Goal: Task Accomplishment & Management: Manage account settings

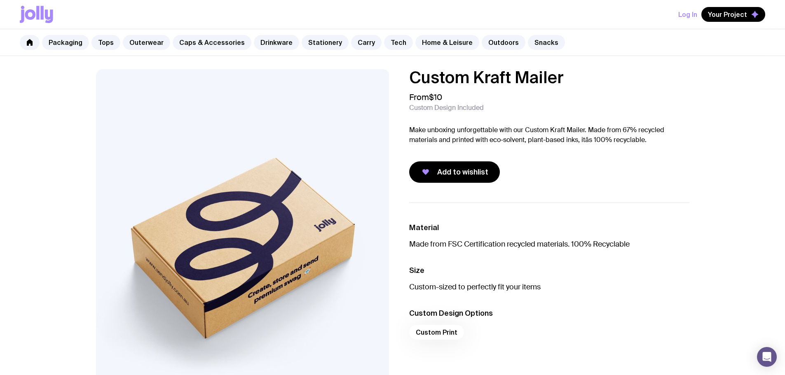
click at [696, 19] on button "Log In" at bounding box center [687, 14] width 19 height 15
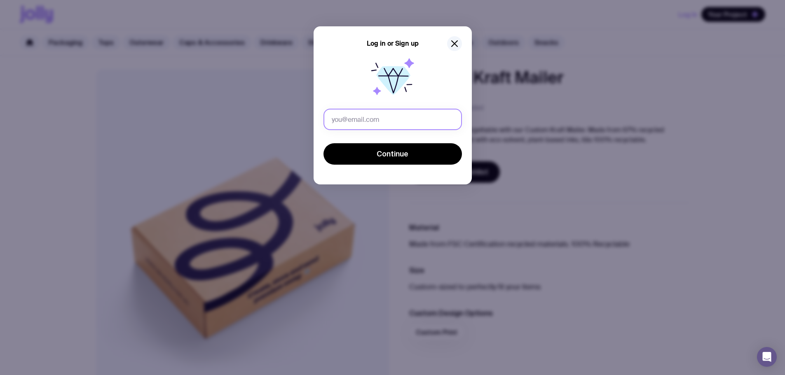
click at [413, 129] on input "text" at bounding box center [392, 119] width 138 height 21
type input "[PERSON_NAME][EMAIL_ADDRESS][DOMAIN_NAME]"
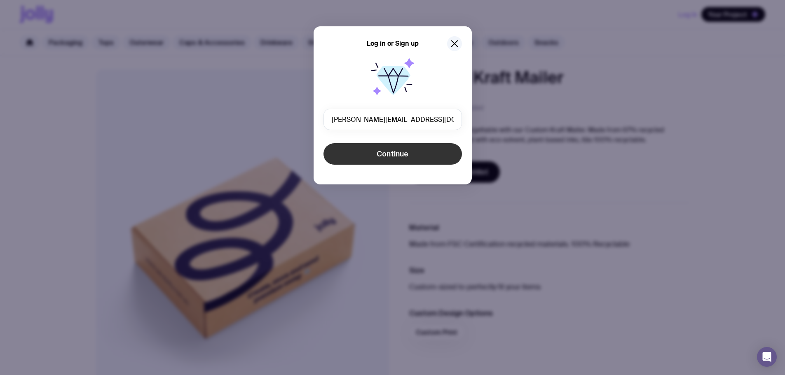
drag, startPoint x: 412, startPoint y: 130, endPoint x: 379, endPoint y: 161, distance: 45.2
click at [379, 161] on button "Continue" at bounding box center [392, 153] width 138 height 21
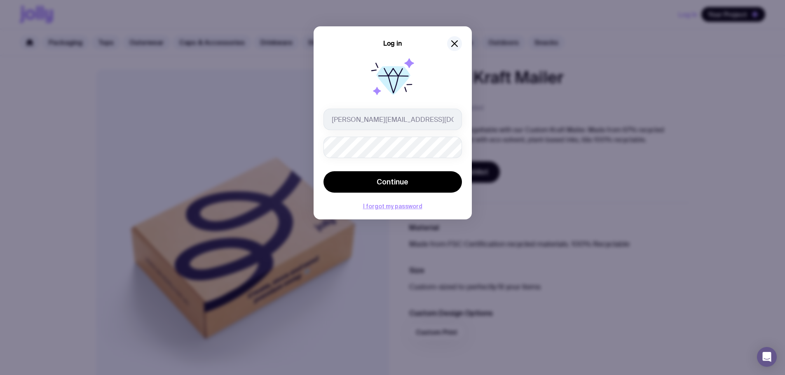
click at [446, 42] on div "Log in" at bounding box center [392, 43] width 138 height 15
click at [452, 39] on icon "button" at bounding box center [454, 44] width 10 height 10
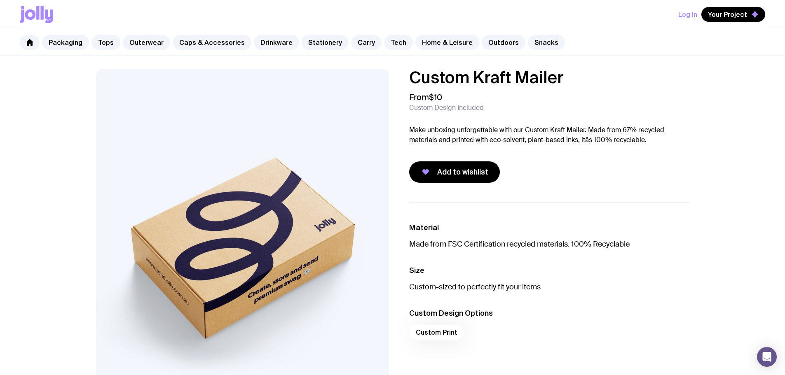
click at [681, 17] on button "Log In" at bounding box center [687, 14] width 19 height 15
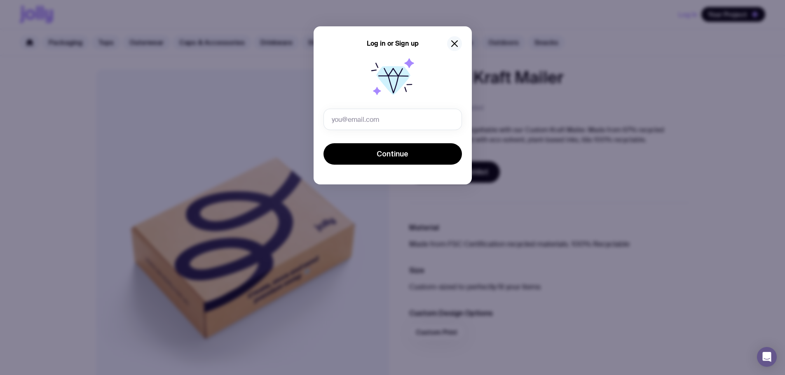
click at [460, 45] on button "button" at bounding box center [454, 43] width 15 height 15
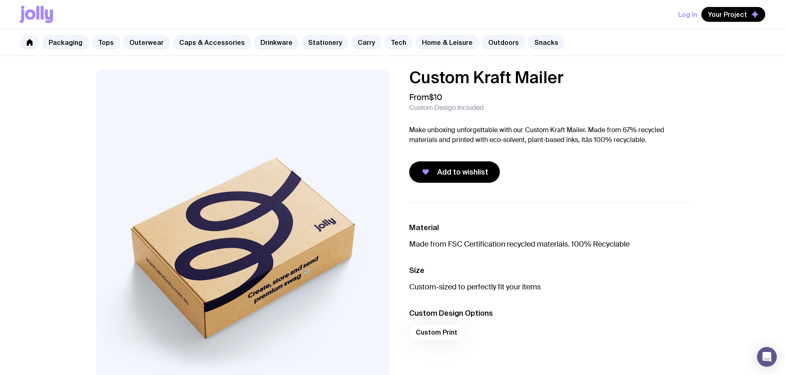
click at [43, 12] on icon at bounding box center [42, 13] width 3 height 14
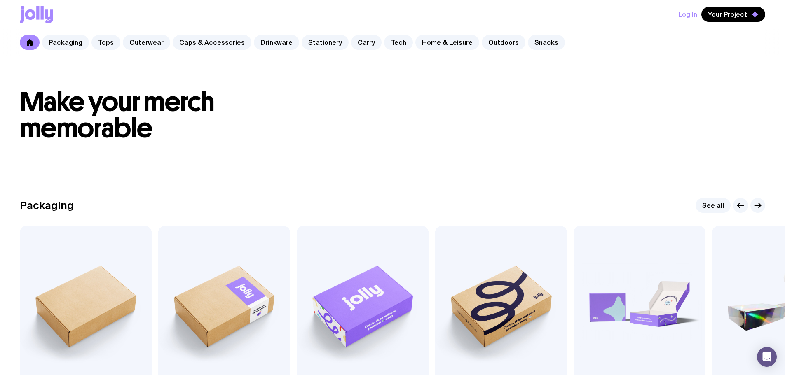
click at [680, 8] on button "Log In" at bounding box center [687, 14] width 19 height 15
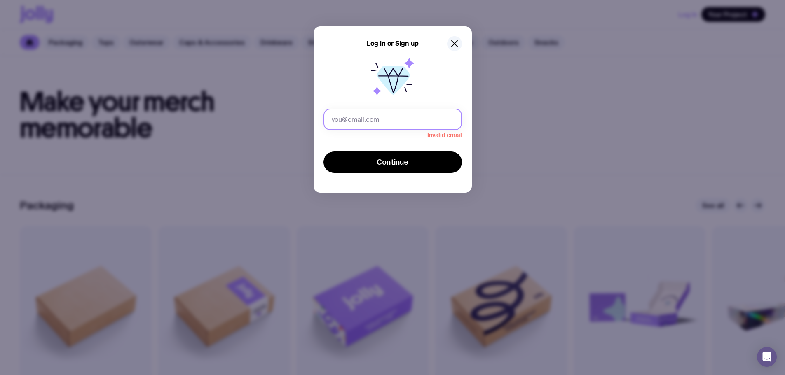
click at [409, 123] on input "text" at bounding box center [392, 119] width 138 height 21
type input "[PERSON_NAME][EMAIL_ADDRESS][DOMAIN_NAME]"
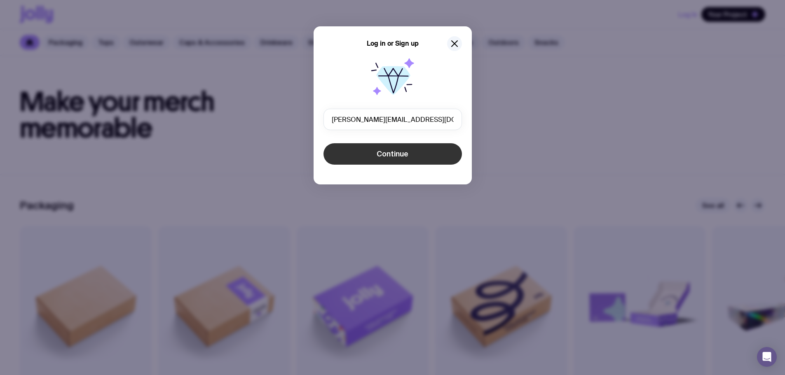
click at [365, 159] on button "Continue" at bounding box center [392, 153] width 138 height 21
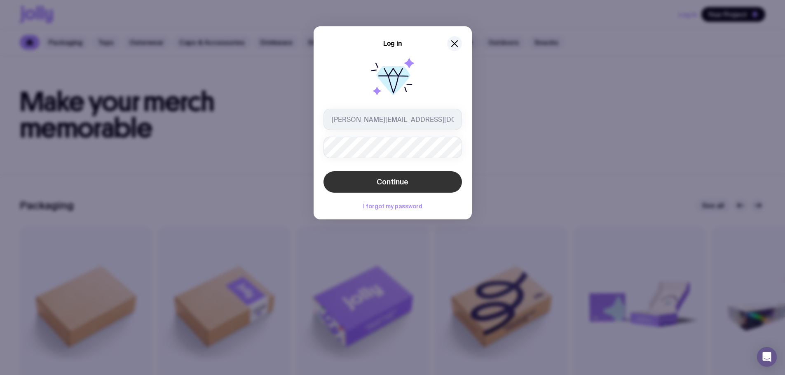
click at [359, 173] on button "Continue" at bounding box center [392, 181] width 138 height 21
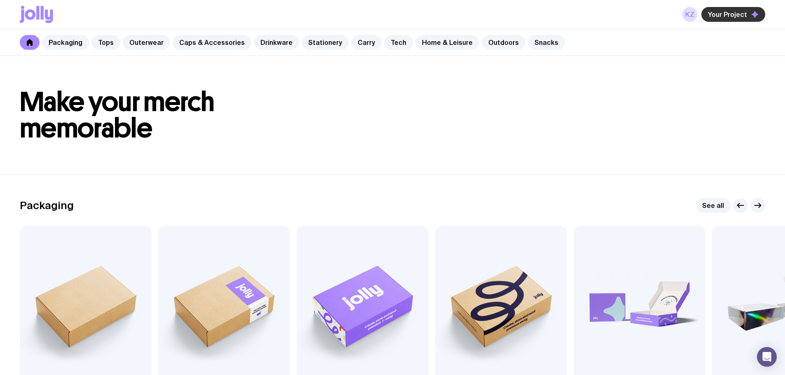
click at [735, 12] on span "Your Project" at bounding box center [727, 14] width 39 height 8
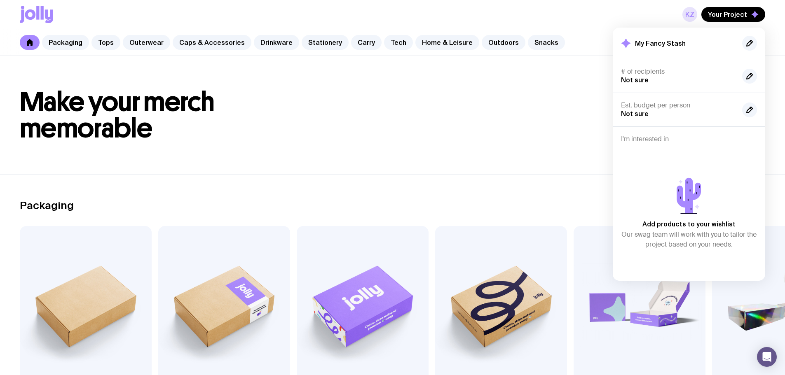
click at [690, 12] on link "KZ" at bounding box center [689, 14] width 15 height 15
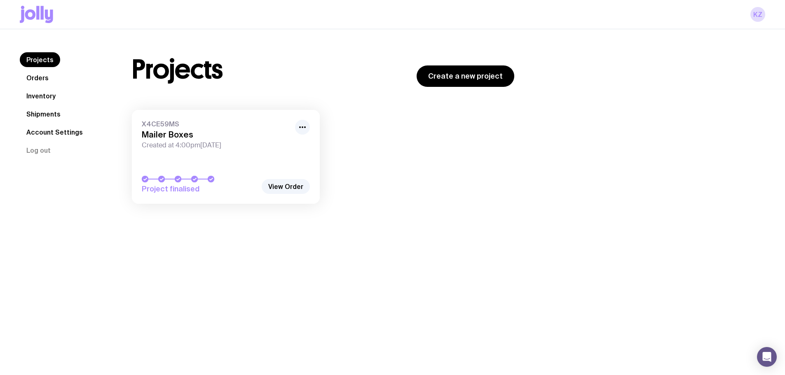
click at [35, 80] on link "Orders" at bounding box center [37, 77] width 35 height 15
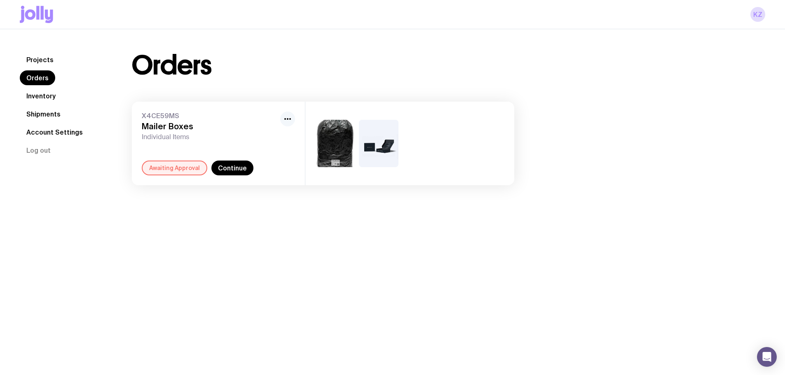
click at [289, 117] on icon "button" at bounding box center [288, 119] width 10 height 10
click at [176, 166] on div "Awaiting Approval" at bounding box center [175, 168] width 66 height 15
click at [222, 166] on link "Continue" at bounding box center [232, 168] width 42 height 15
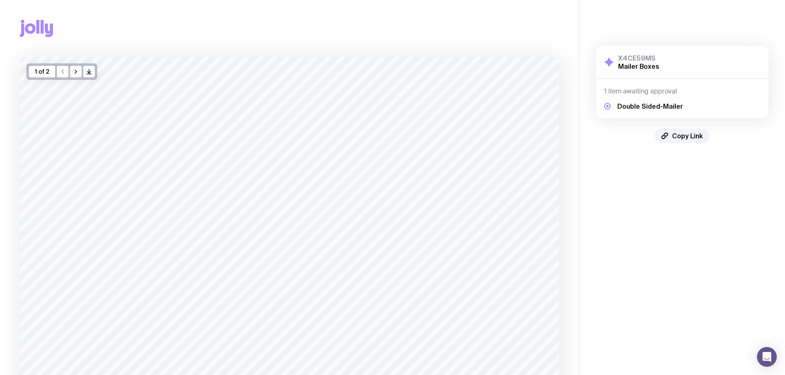
scroll to position [185, 0]
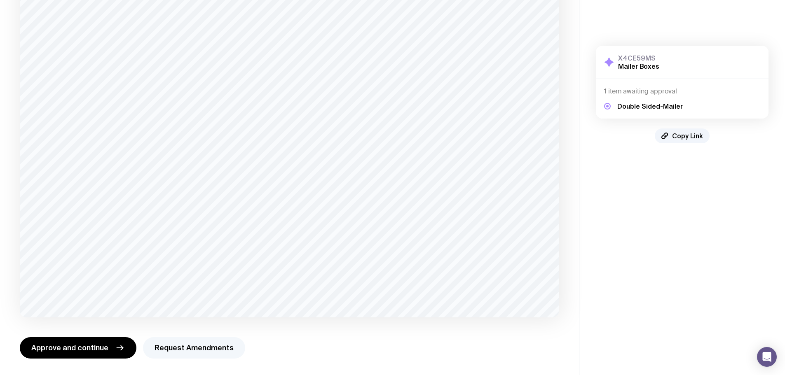
click at [167, 345] on button "Request Amendments" at bounding box center [194, 347] width 102 height 21
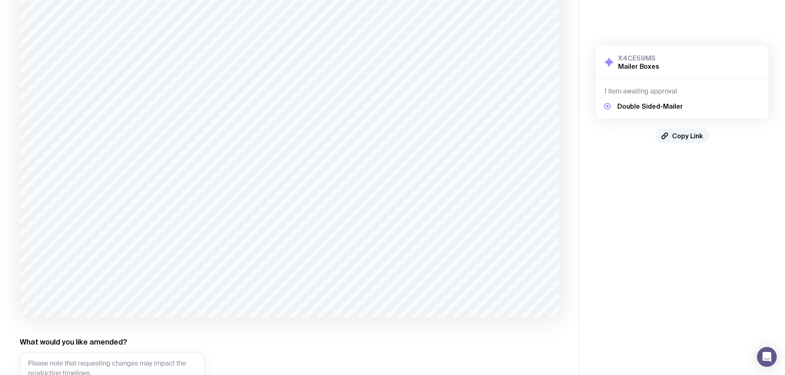
scroll to position [265, 0]
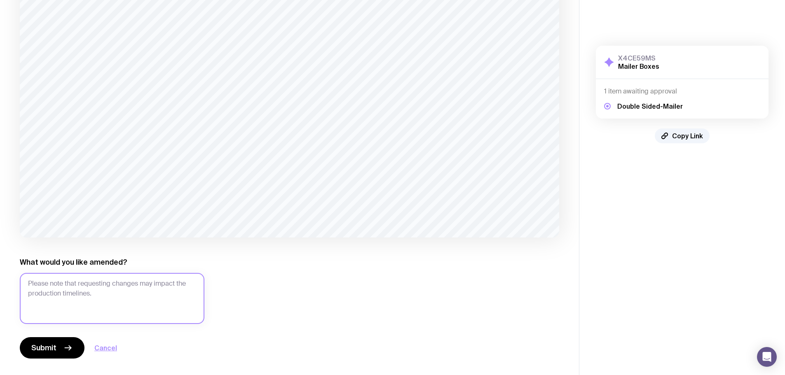
click at [154, 296] on textarea "What would you like amended?" at bounding box center [112, 298] width 185 height 51
drag, startPoint x: 134, startPoint y: 286, endPoint x: 163, endPoint y: 288, distance: 28.9
click at [163, 288] on textarea "Replace "Welcome to HealthScreen: with" at bounding box center [112, 298] width 185 height 51
click at [112, 316] on textarea "Replace "Welcome to HealthScreen" with "Australia's Leading Preventative Health…" at bounding box center [112, 298] width 185 height 51
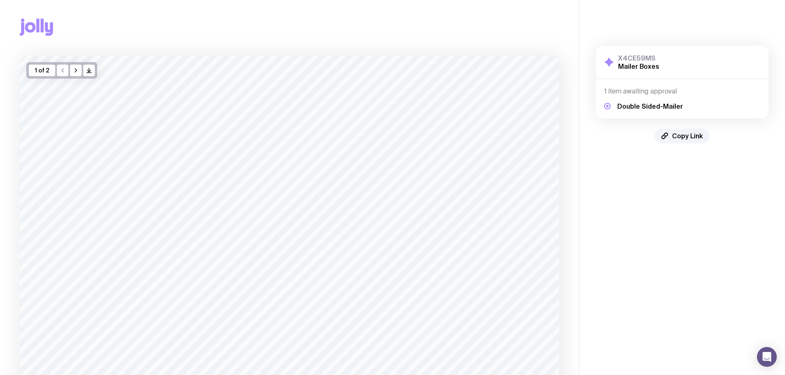
scroll to position [0, 0]
click at [74, 71] on icon "button" at bounding box center [76, 71] width 7 height 7
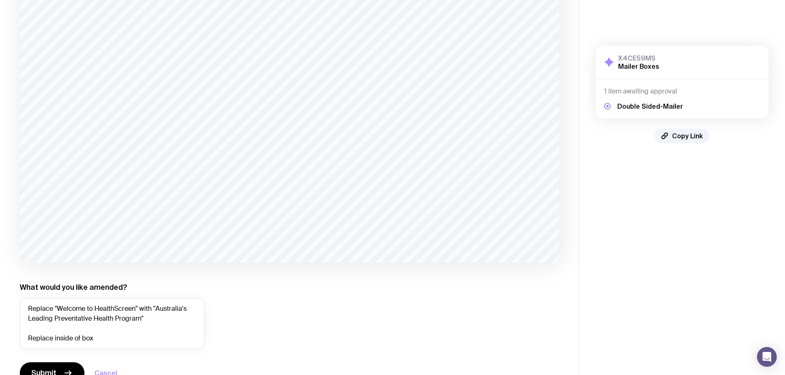
scroll to position [260, 0]
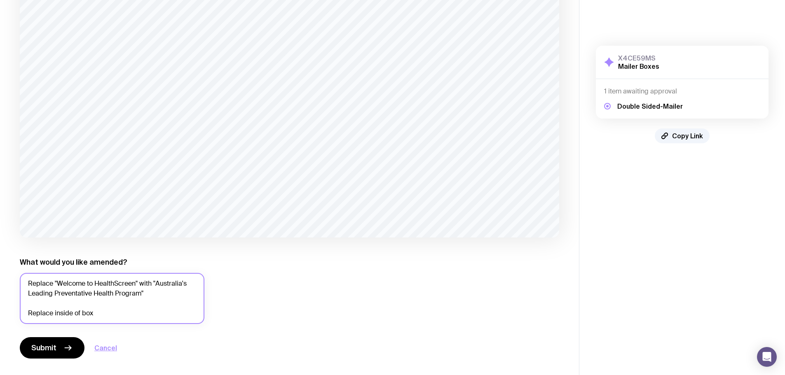
click at [144, 318] on textarea "Replace "Welcome to HealthScreen" with "Australia's Leading Preventative Health…" at bounding box center [112, 298] width 185 height 51
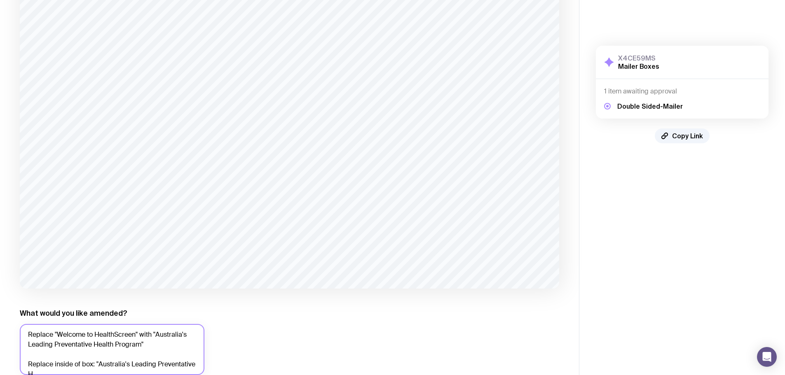
scroll to position [3, 0]
click at [144, 371] on textarea "Replace "Welcome to HealthScreen" with "Australia's Leading Preventative Health…" at bounding box center [112, 349] width 185 height 51
paste textarea "With heartfelt thanks from all of us at HealthScreen"
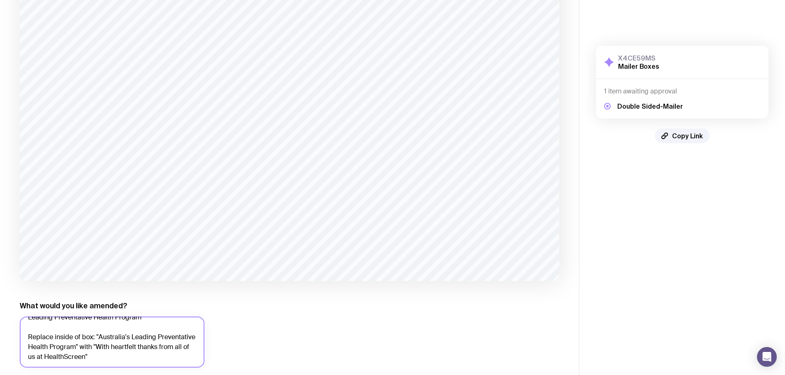
scroll to position [260, 0]
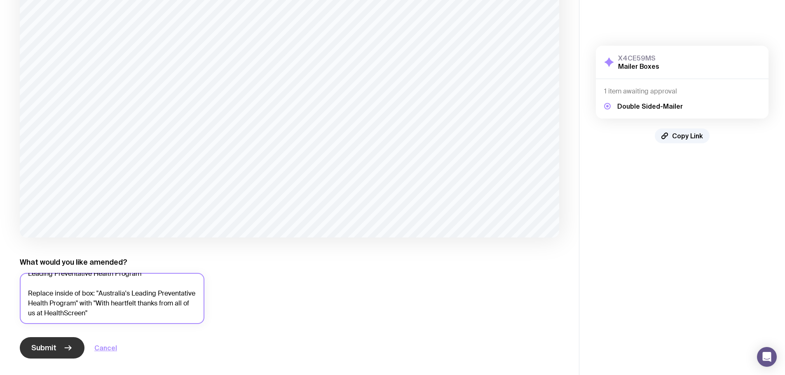
type textarea "Replace "Welcome to HealthScreen" with "Australia's Leading Preventative Health…"
click at [42, 351] on span "Submit" at bounding box center [43, 348] width 25 height 10
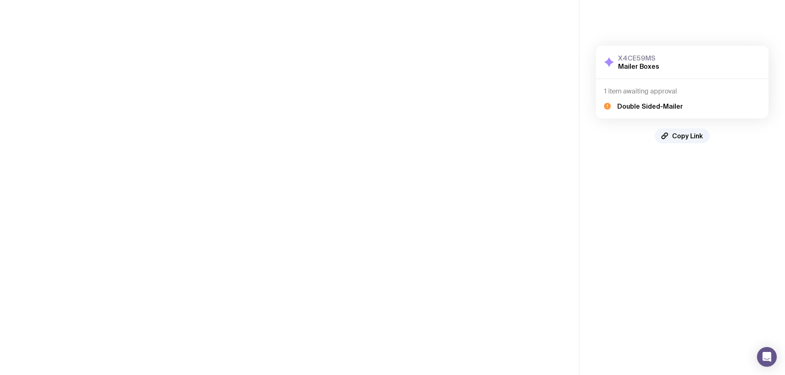
scroll to position [0, 0]
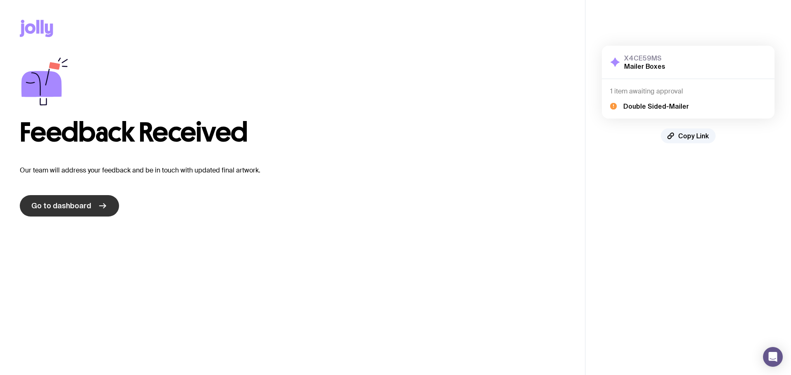
click at [102, 211] on link "Go to dashboard" at bounding box center [69, 205] width 99 height 21
